Goal: Task Accomplishment & Management: Use online tool/utility

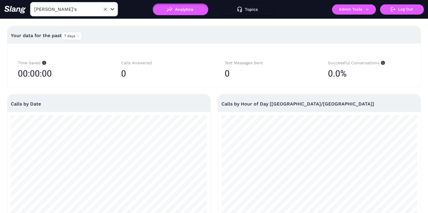
click at [50, 9] on input "[PERSON_NAME]'s" at bounding box center [65, 9] width 64 height 9
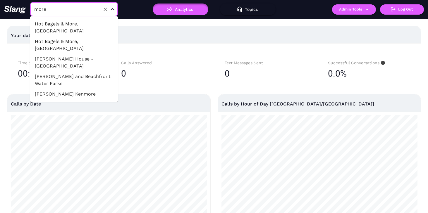
type input "[PERSON_NAME]"
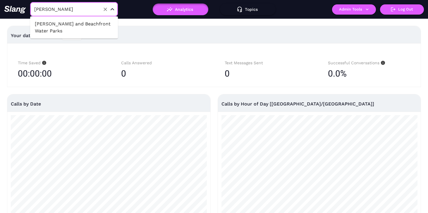
click at [51, 23] on li "[PERSON_NAME] and Beachfront Water Parks" at bounding box center [74, 28] width 88 height 18
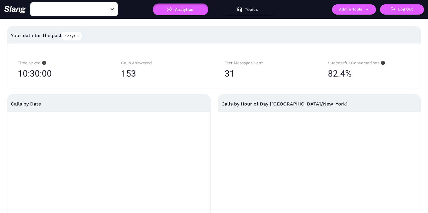
type input "[PERSON_NAME] and Beachfront Water Parks"
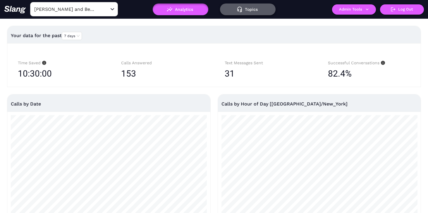
click at [251, 11] on button "Topics" at bounding box center [248, 10] width 56 height 12
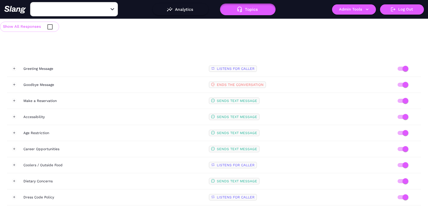
type input "[PERSON_NAME] and Beachfront Water Parks"
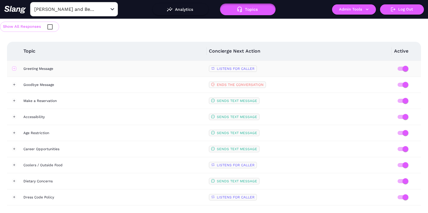
click at [14, 68] on button "Expand row" at bounding box center [14, 69] width 4 height 4
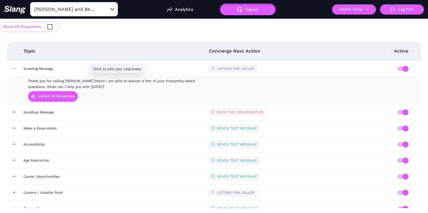
click at [41, 83] on span "Thank you for calling [PERSON_NAME] Peers! I am able to answer a few of your fr…" at bounding box center [111, 84] width 167 height 10
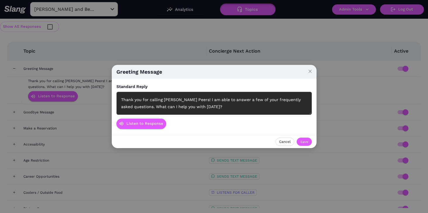
click at [71, 55] on div "Greeting Message Standard Reply Thank you for calling [PERSON_NAME] Peers! I am…" at bounding box center [214, 106] width 428 height 213
click at [150, 125] on button "Listen to Response" at bounding box center [141, 124] width 50 height 10
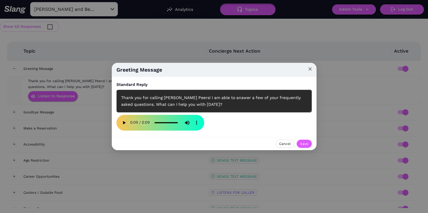
click at [311, 69] on icon "close" at bounding box center [310, 69] width 4 height 4
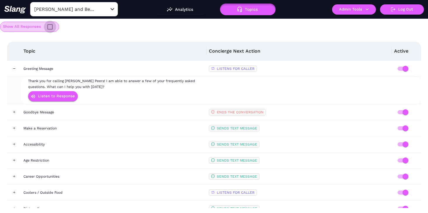
click at [49, 27] on input "checkbox" at bounding box center [50, 27] width 12 height 12
checkbox input "true"
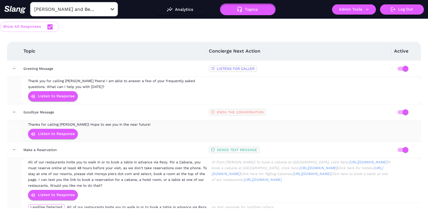
click at [126, 124] on span "Thanks for calling [PERSON_NAME]! Hope to see you in the near future!" at bounding box center [89, 125] width 122 height 4
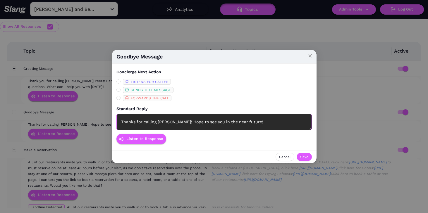
click at [155, 121] on div "Thanks for calling [PERSON_NAME]! Hope to see you in the near future!" at bounding box center [213, 122] width 195 height 16
click at [277, 123] on div "Thanks for calling [PERSON_NAME]! Hope to see you in the near future!" at bounding box center [213, 122] width 195 height 16
click at [281, 155] on span "Cancel" at bounding box center [285, 157] width 12 height 6
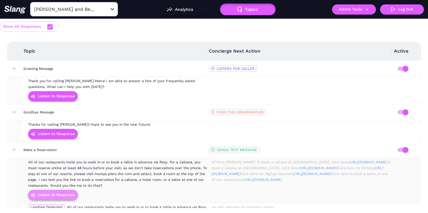
click at [69, 193] on button "Listen to Response" at bounding box center [53, 195] width 50 height 10
